Goal: Transaction & Acquisition: Purchase product/service

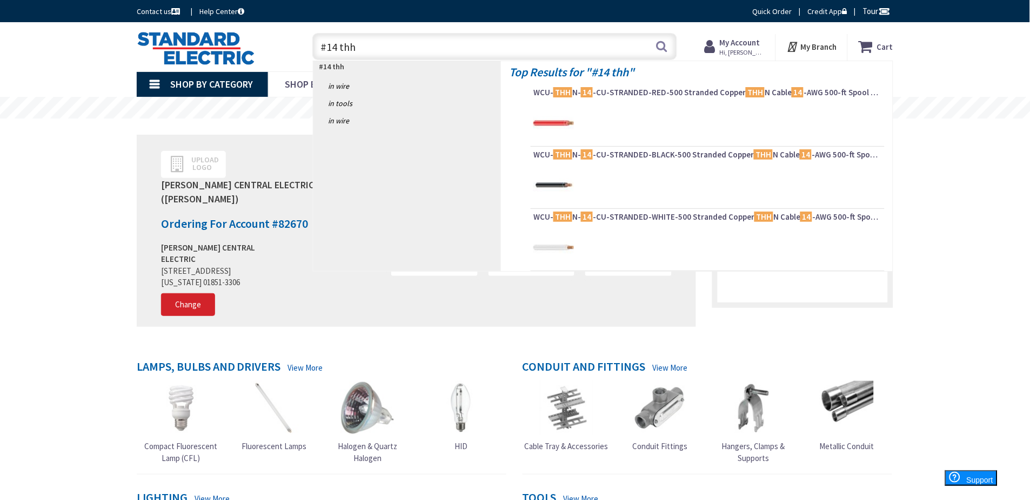
type input "#14 thhn"
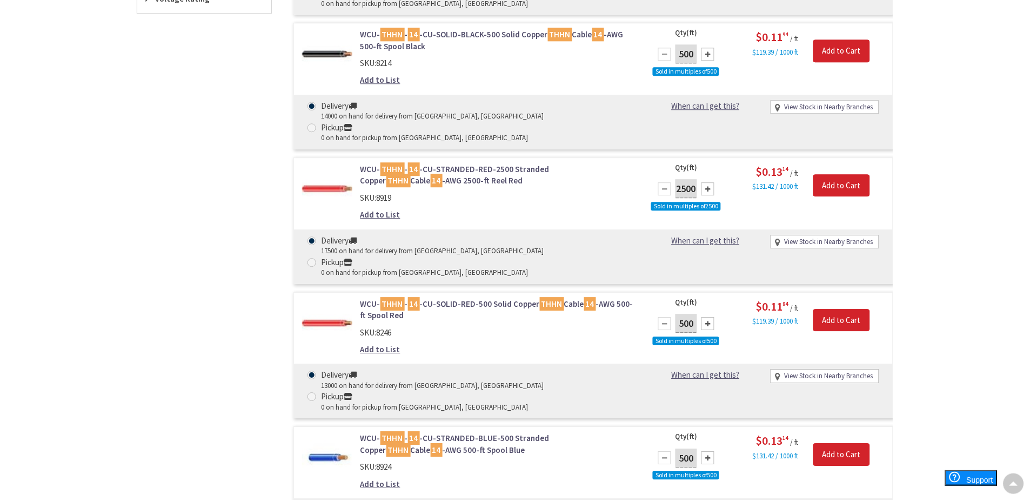
scroll to position [722, 0]
